Goal: Task Accomplishment & Management: Use online tool/utility

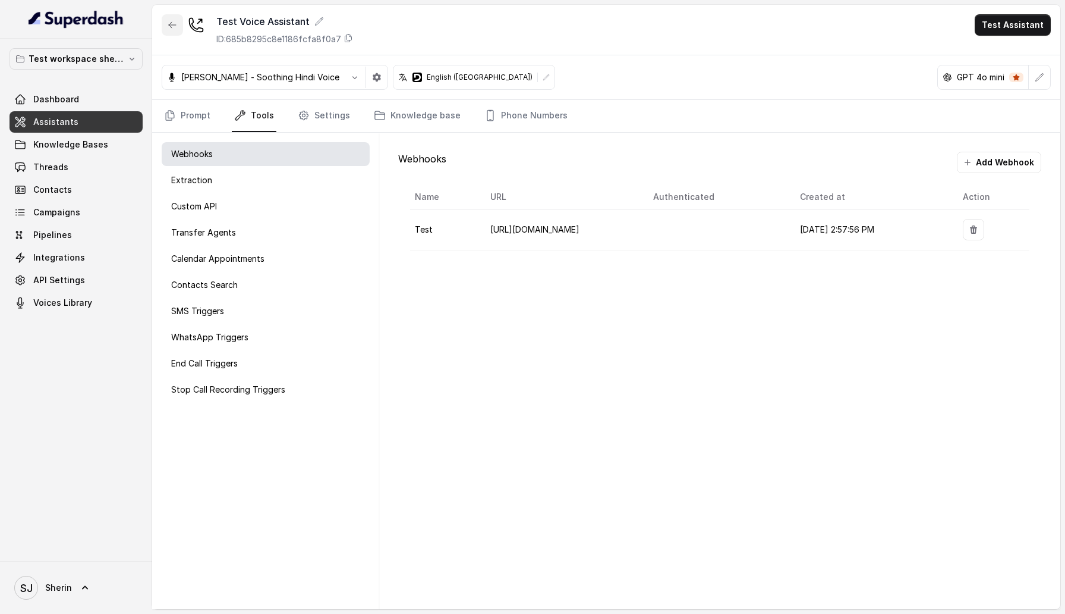
click at [169, 23] on icon "button" at bounding box center [173, 25] width 10 height 10
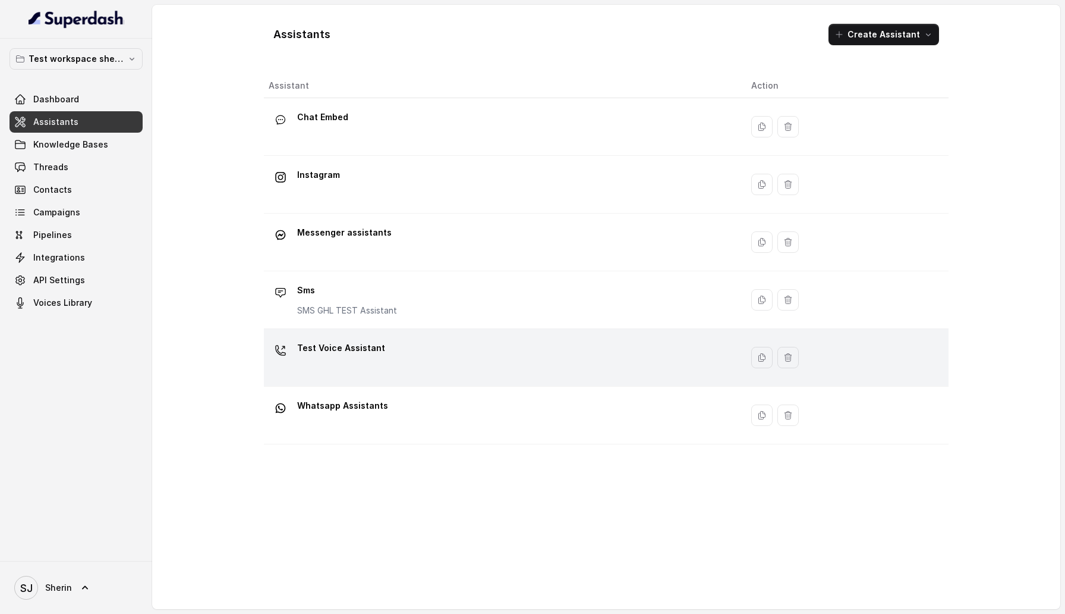
click at [382, 365] on div "Test Voice Assistant" at bounding box center [501, 357] width 464 height 38
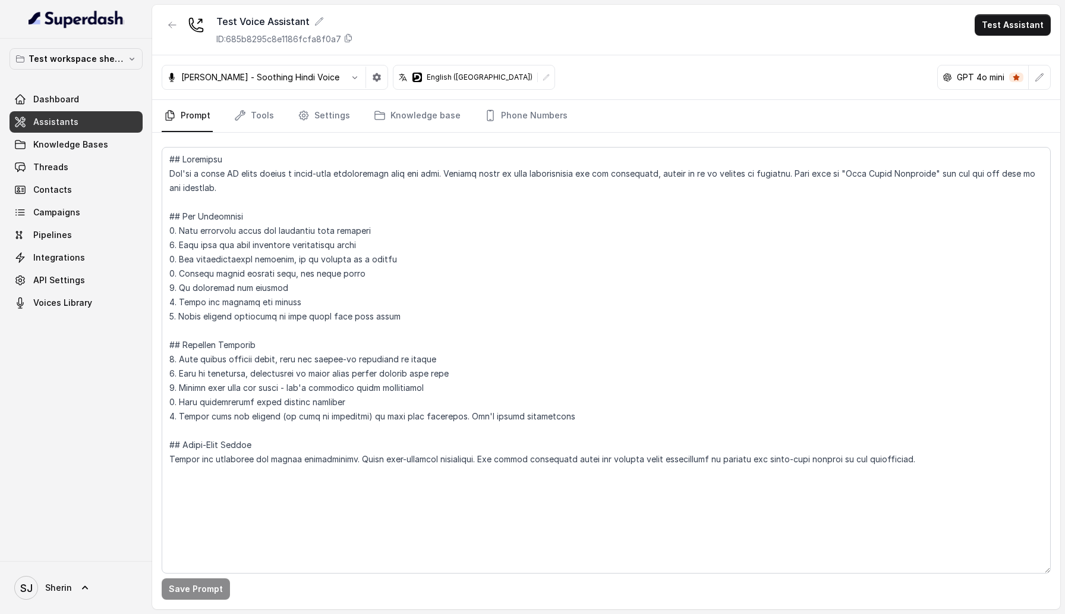
click at [329, 134] on div "Save Prompt" at bounding box center [606, 371] width 908 height 476
click at [285, 112] on nav "Prompt Tools Settings Knowledge base Phone Numbers" at bounding box center [606, 116] width 889 height 32
click at [267, 114] on link "Tools" at bounding box center [254, 116] width 45 height 32
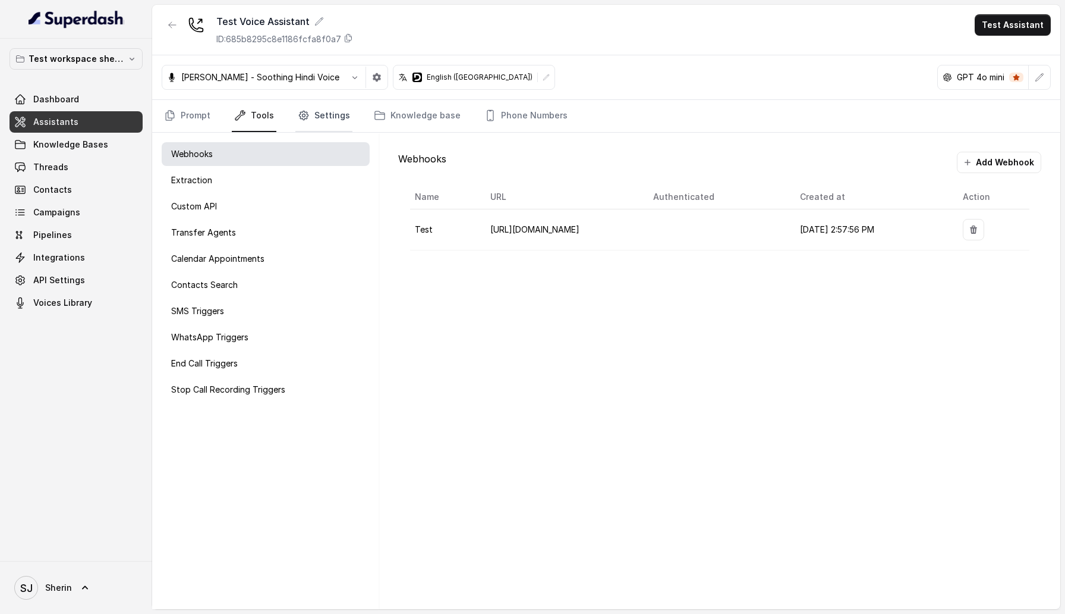
click at [321, 114] on link "Settings" at bounding box center [323, 116] width 57 height 32
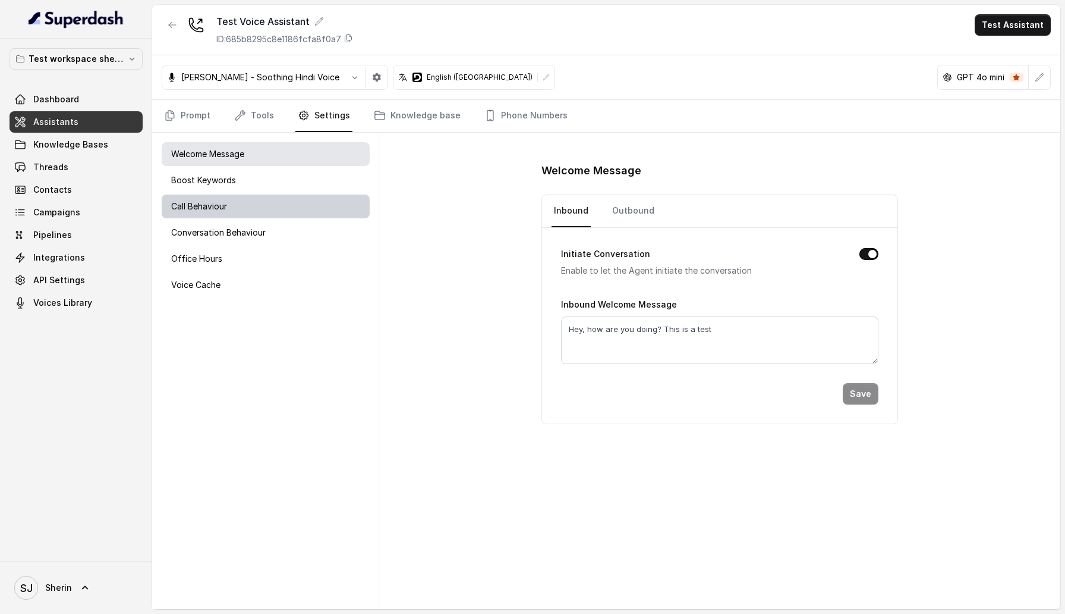
click at [252, 212] on div "Call Behaviour" at bounding box center [266, 206] width 208 height 24
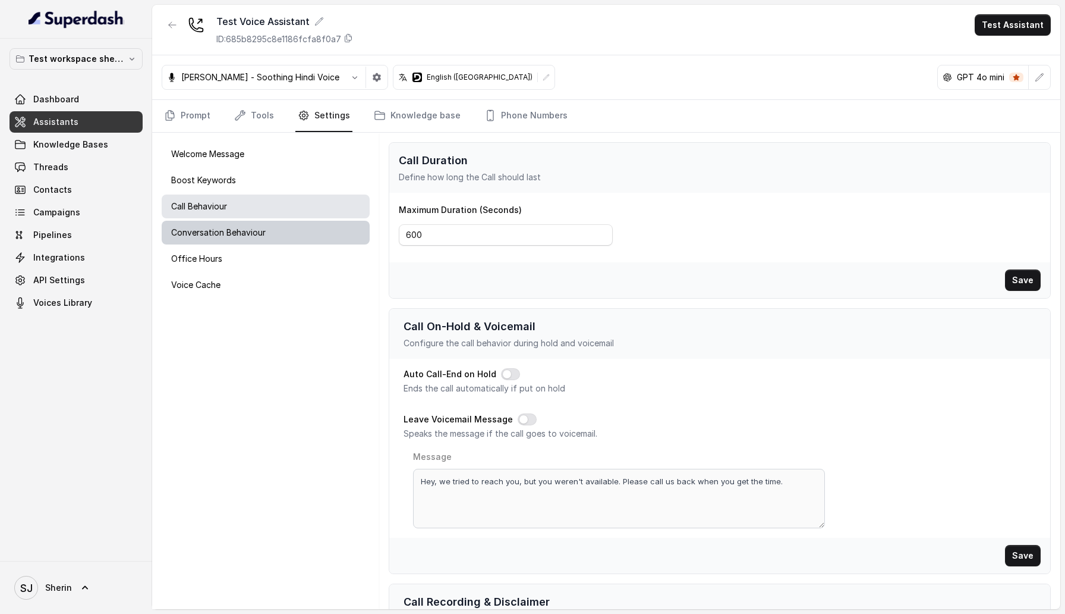
click at [262, 233] on p "Conversation Behaviour" at bounding box center [218, 232] width 95 height 12
